Goal: Transaction & Acquisition: Download file/media

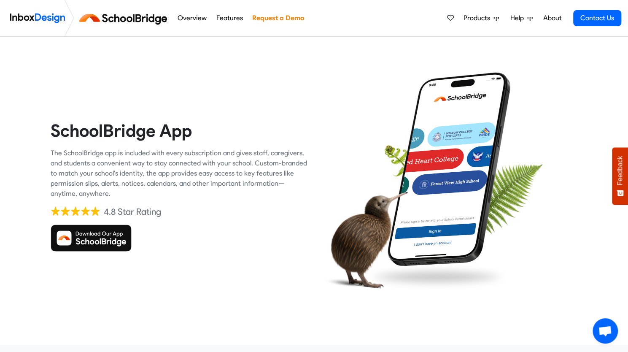
click at [65, 236] on img at bounding box center [91, 237] width 81 height 27
click at [89, 237] on img at bounding box center [91, 237] width 81 height 27
click at [209, 302] on div "SchoolBridge App The SchoolBridge app is included with every subscription and g…" at bounding box center [179, 185] width 257 height 257
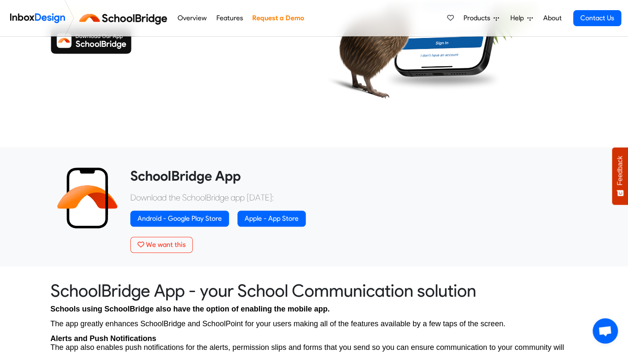
click at [235, 234] on div "SchoolBridge App Download the SchoolBridge app today: Android - Google Play Sto…" at bounding box center [350, 210] width 441 height 85
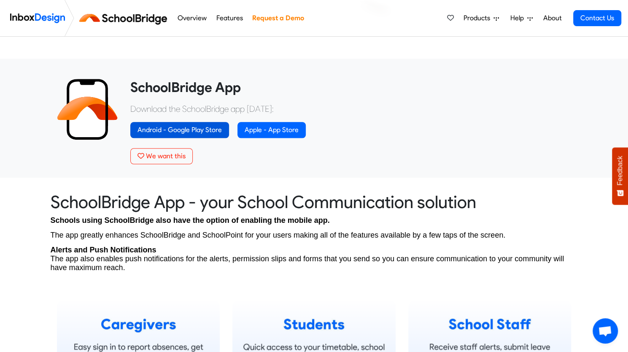
scroll to position [288, 0]
